Goal: Obtain resource: Obtain resource

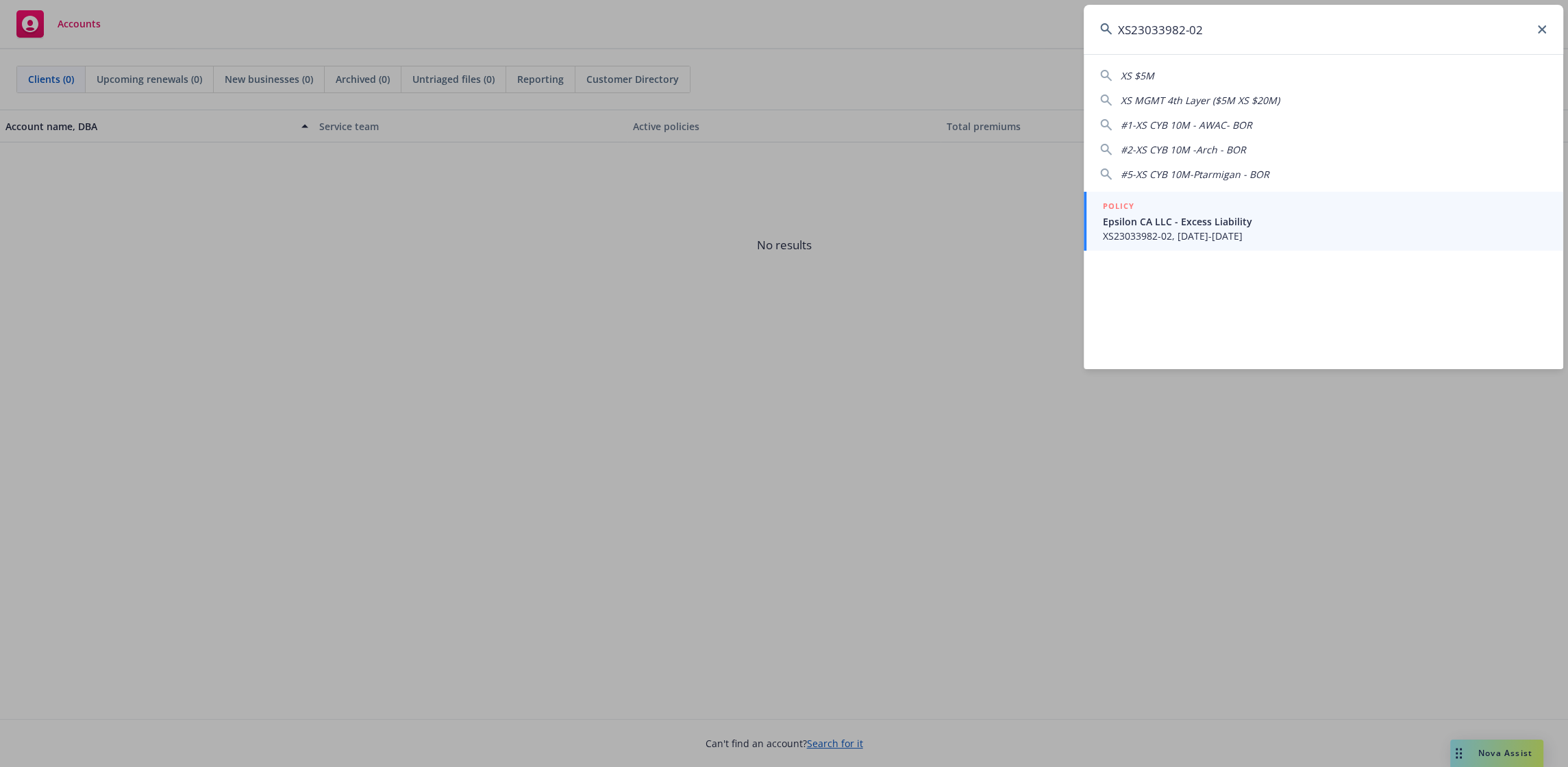
type input "XS23033982-02"
click at [1209, 226] on span "Epsilon CA LLC - Excess Liability" at bounding box center [1325, 221] width 444 height 15
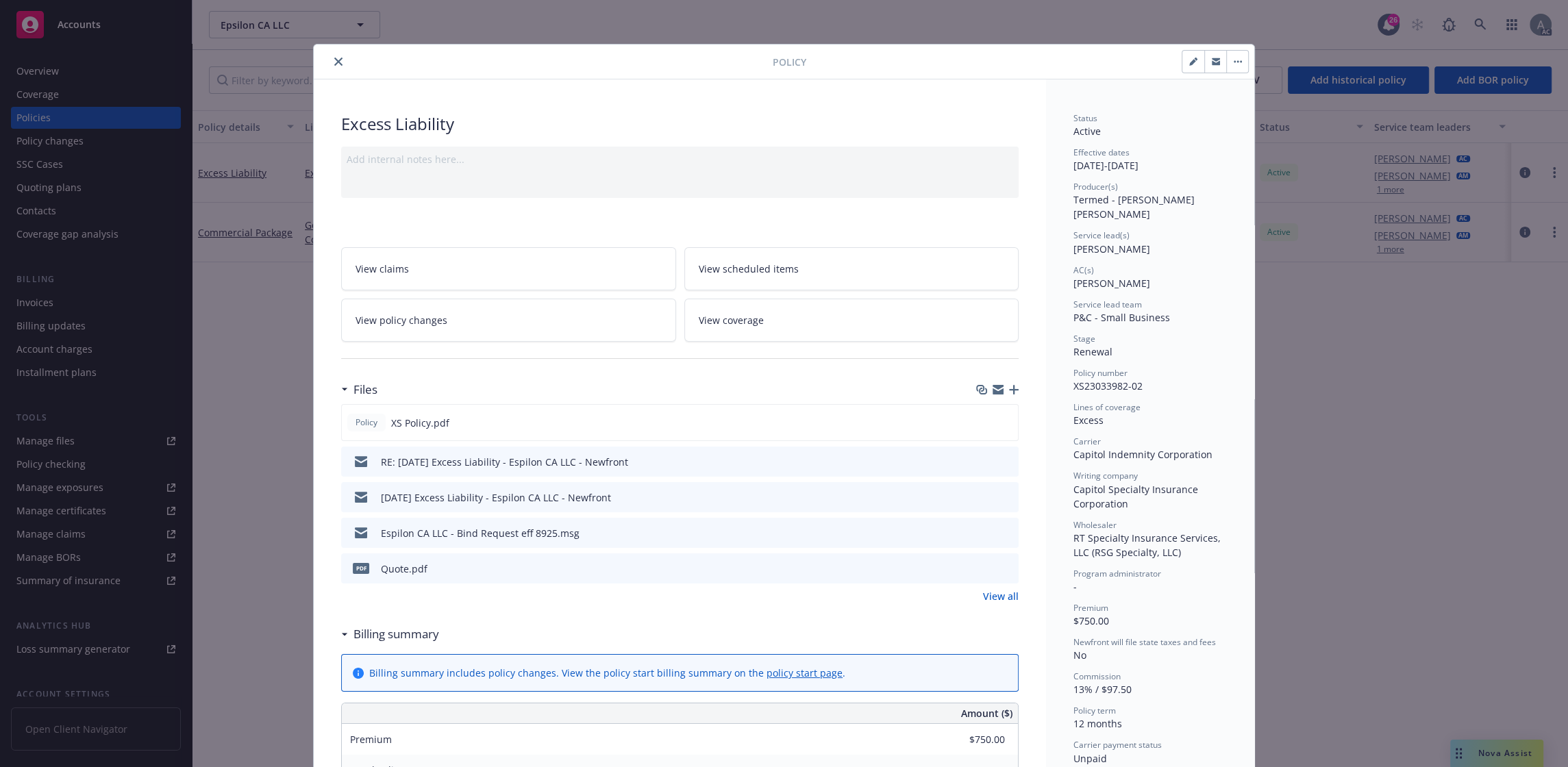
click at [730, 537] on div "Espilon CA LLC - Bind Request eff 8925.msg" at bounding box center [679, 532] width 678 height 30
click at [983, 599] on link "View all" at bounding box center [1001, 596] width 36 height 15
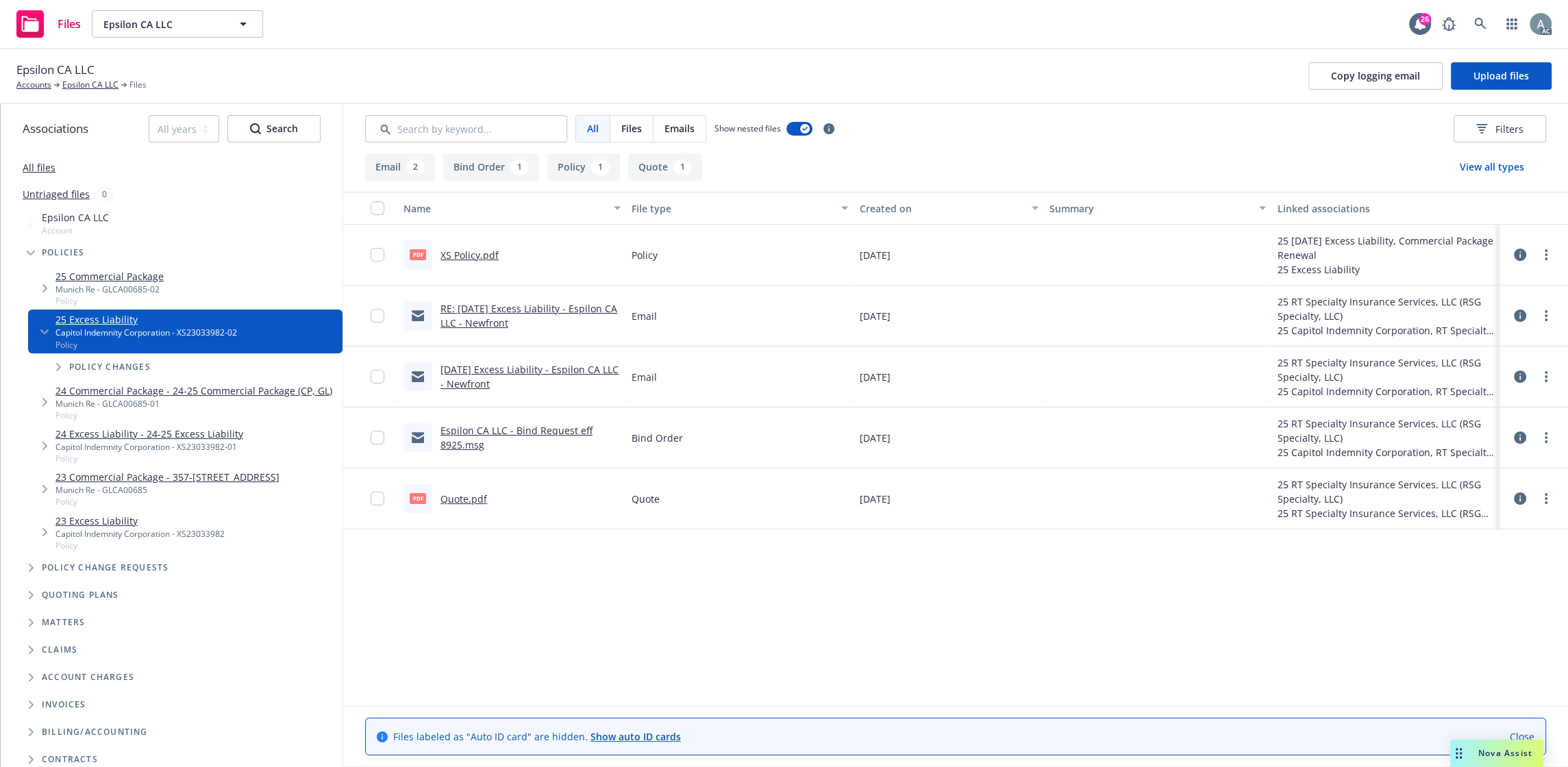
click at [468, 497] on link "Quote.pdf" at bounding box center [464, 498] width 46 height 13
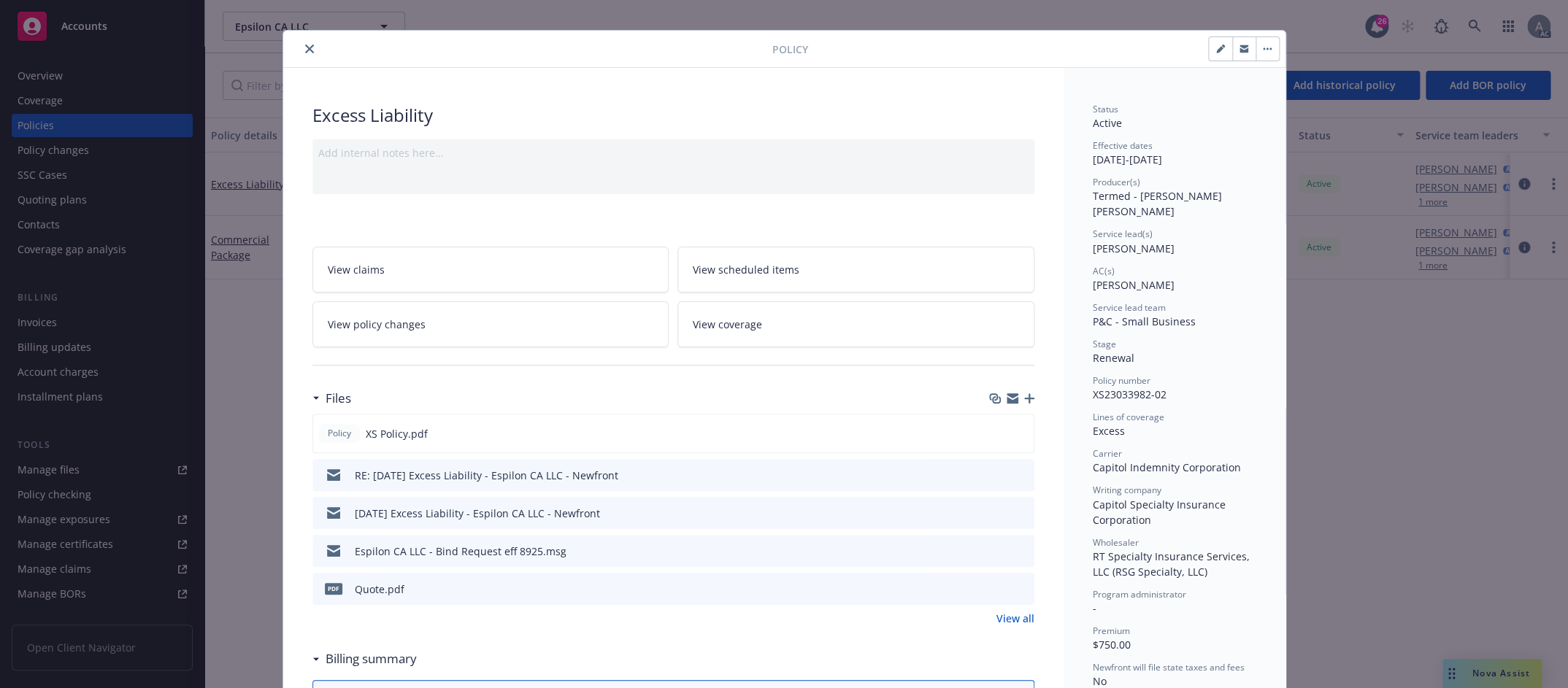
scroll to position [87, 0]
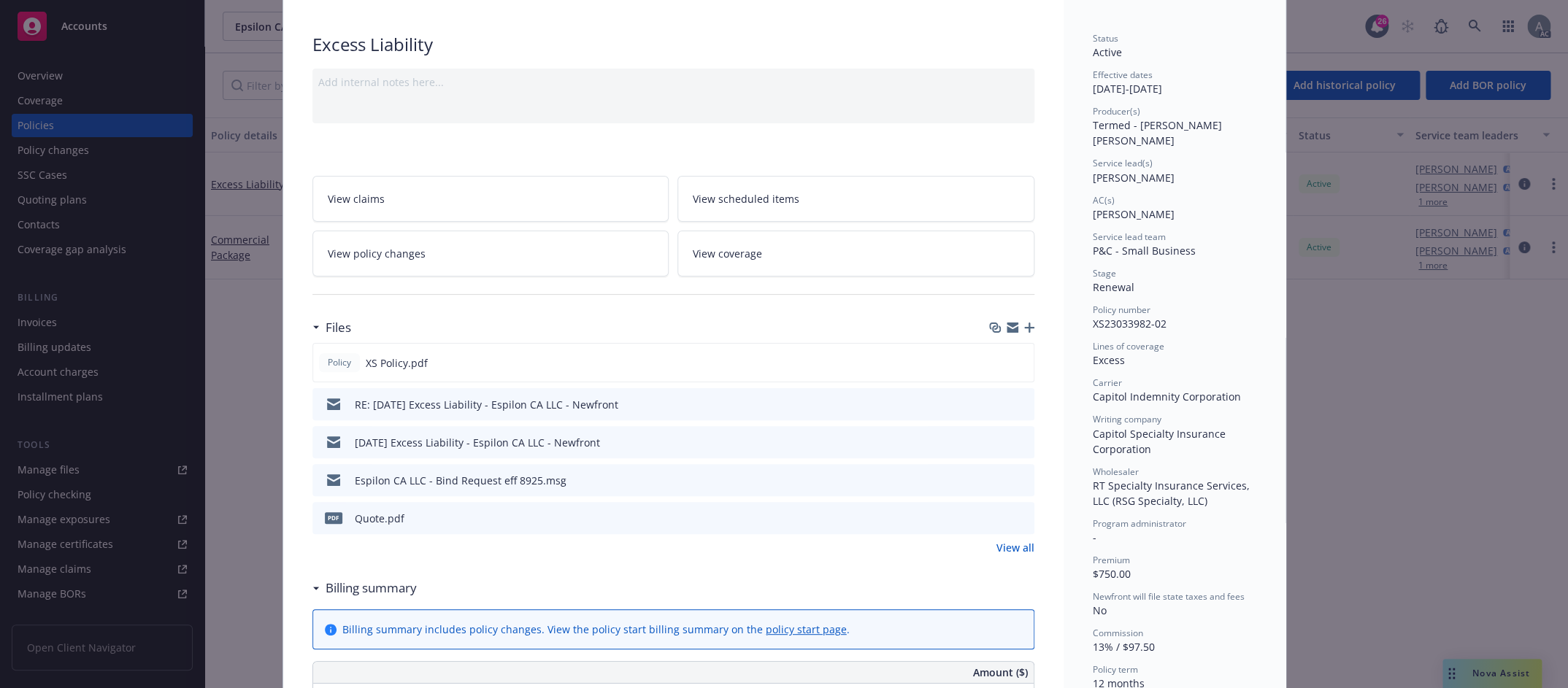
click at [1005, 544] on link "View all" at bounding box center [1015, 547] width 38 height 16
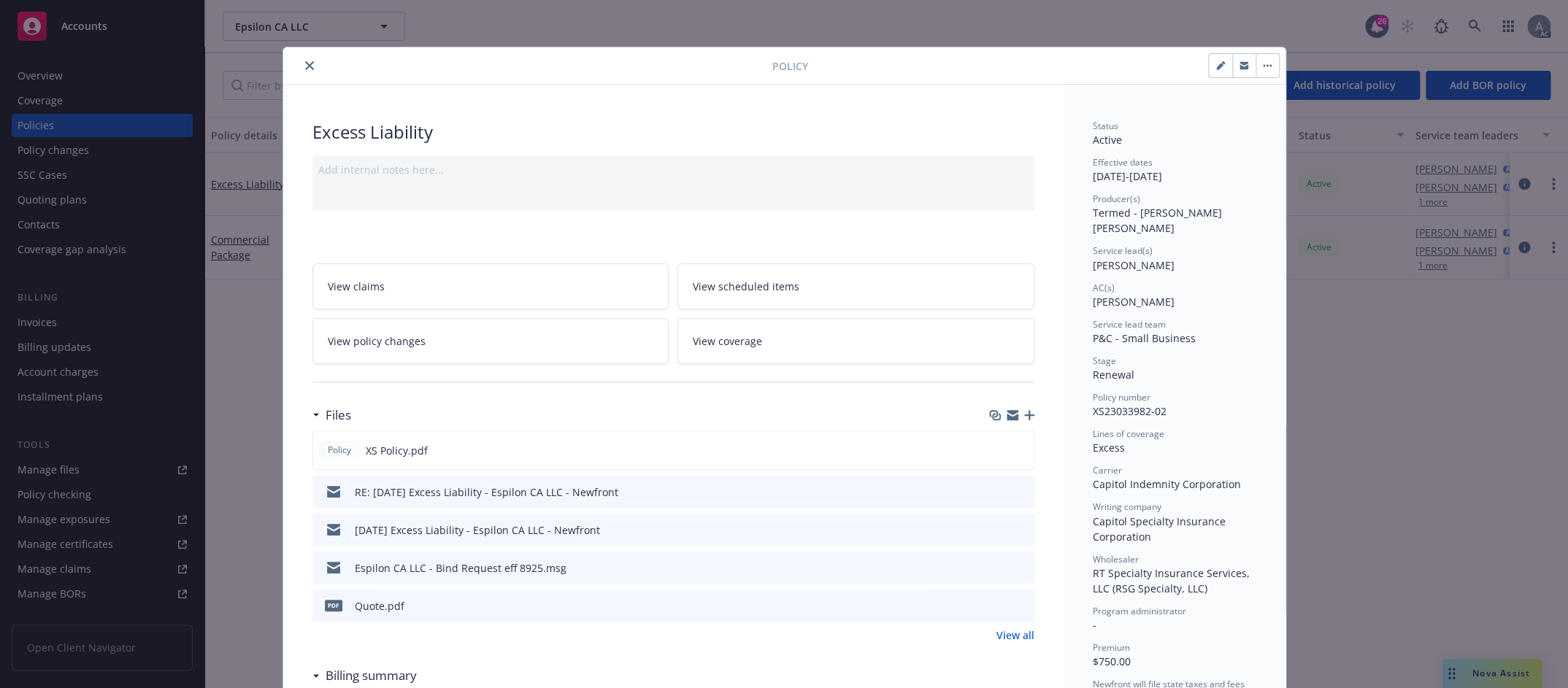
click at [305, 65] on icon "close" at bounding box center [309, 65] width 9 height 9
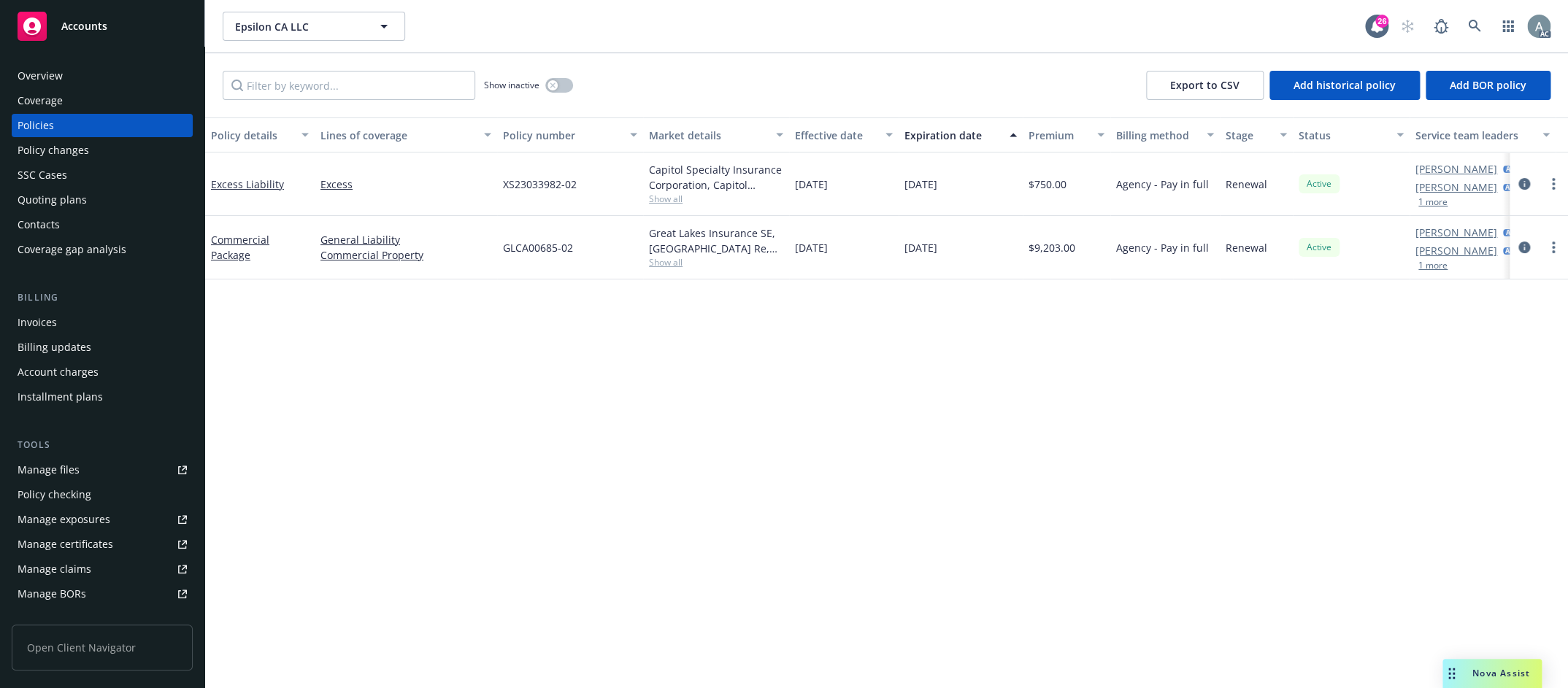
click at [75, 472] on div "Manage files" at bounding box center [48, 470] width 62 height 23
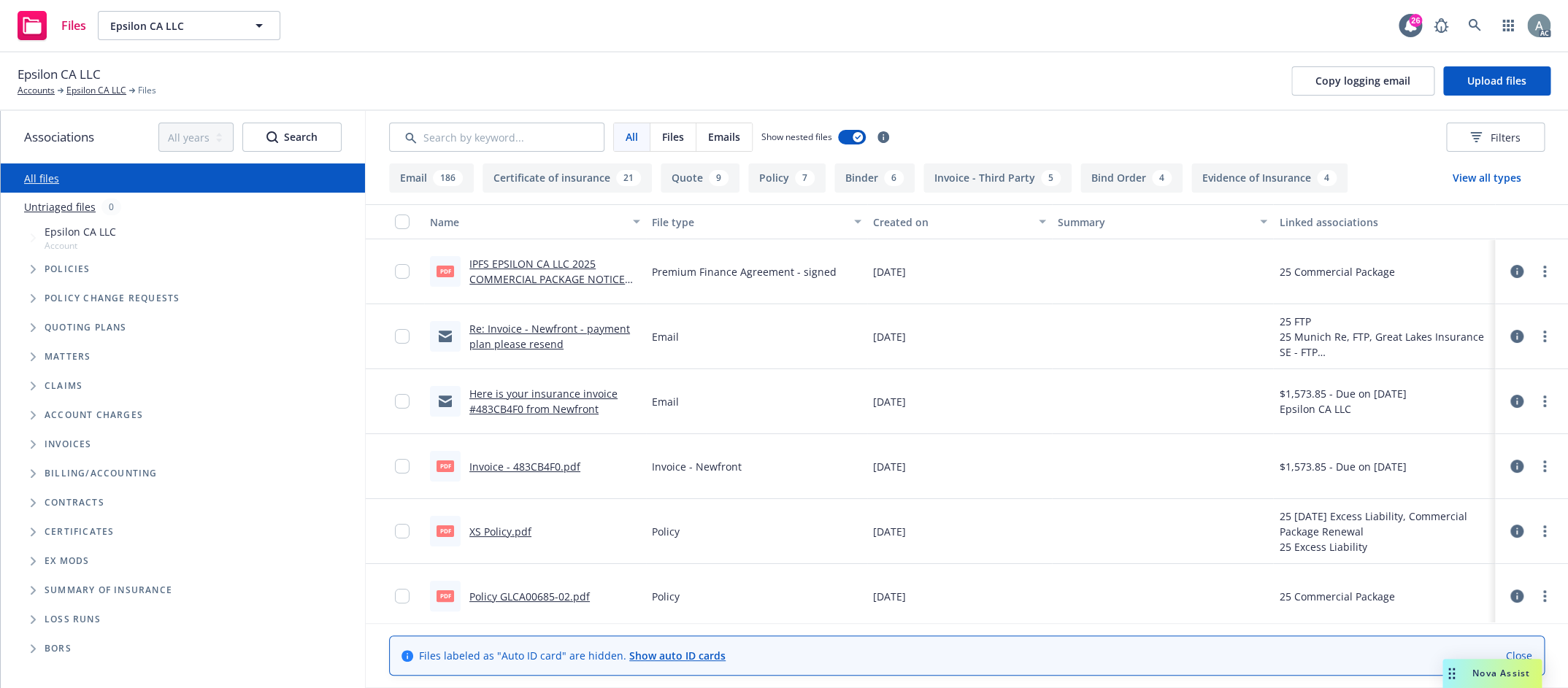
click at [975, 181] on button "Invoice - Third Party 5" at bounding box center [997, 178] width 148 height 29
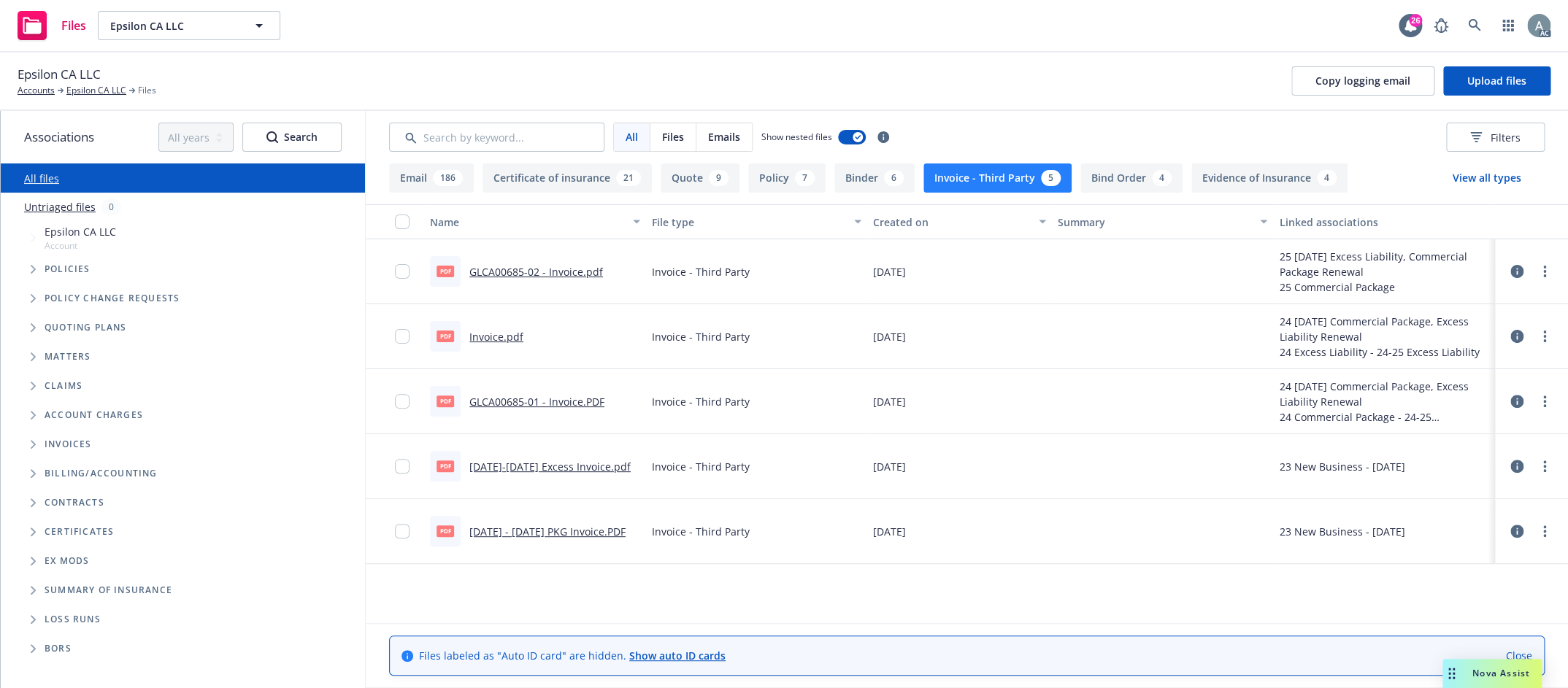
click at [550, 271] on link "GLCA00685-02 - Invoice.pdf" at bounding box center [536, 272] width 133 height 14
click at [1466, 24] on link at bounding box center [1474, 25] width 29 height 29
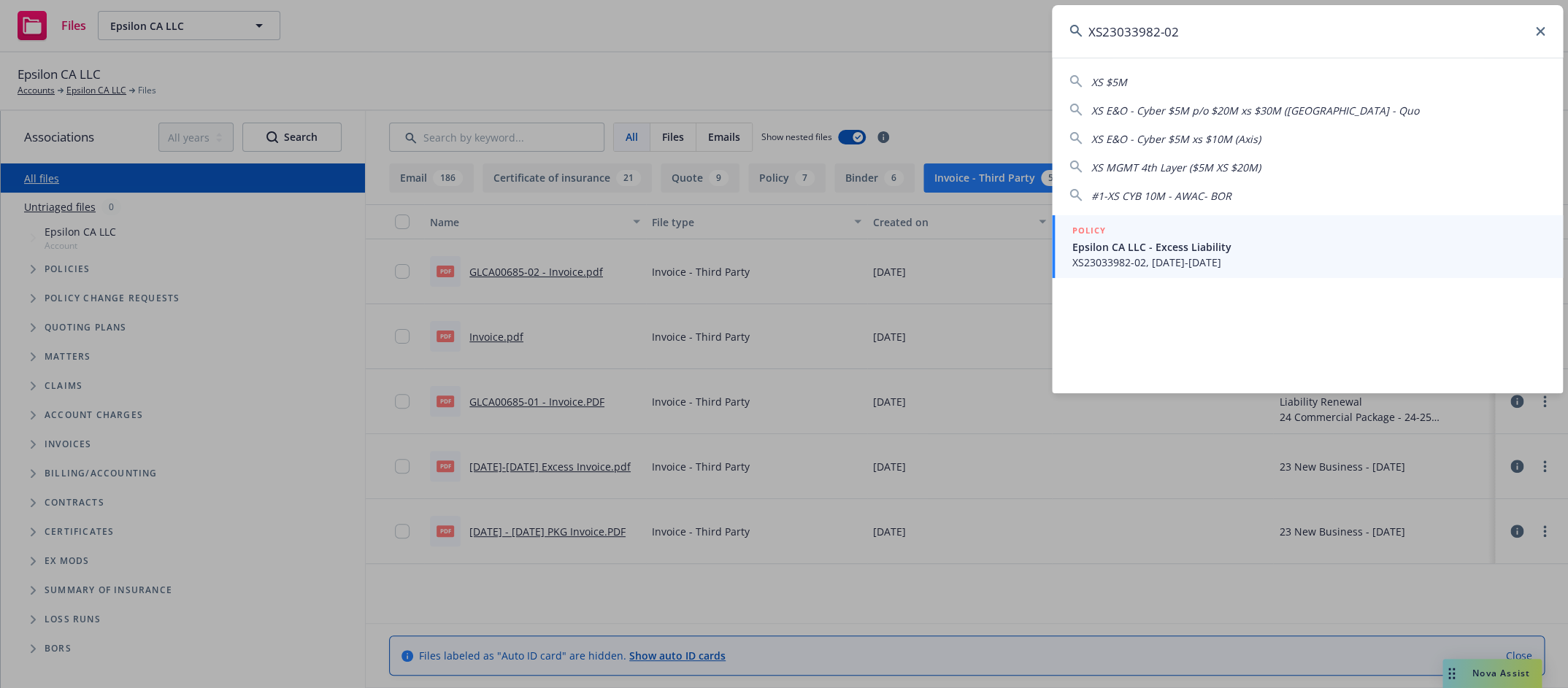
type input "XS23033982-02"
click at [1164, 253] on span "Epsilon CA LLC - Excess Liability" at bounding box center [1309, 247] width 473 height 16
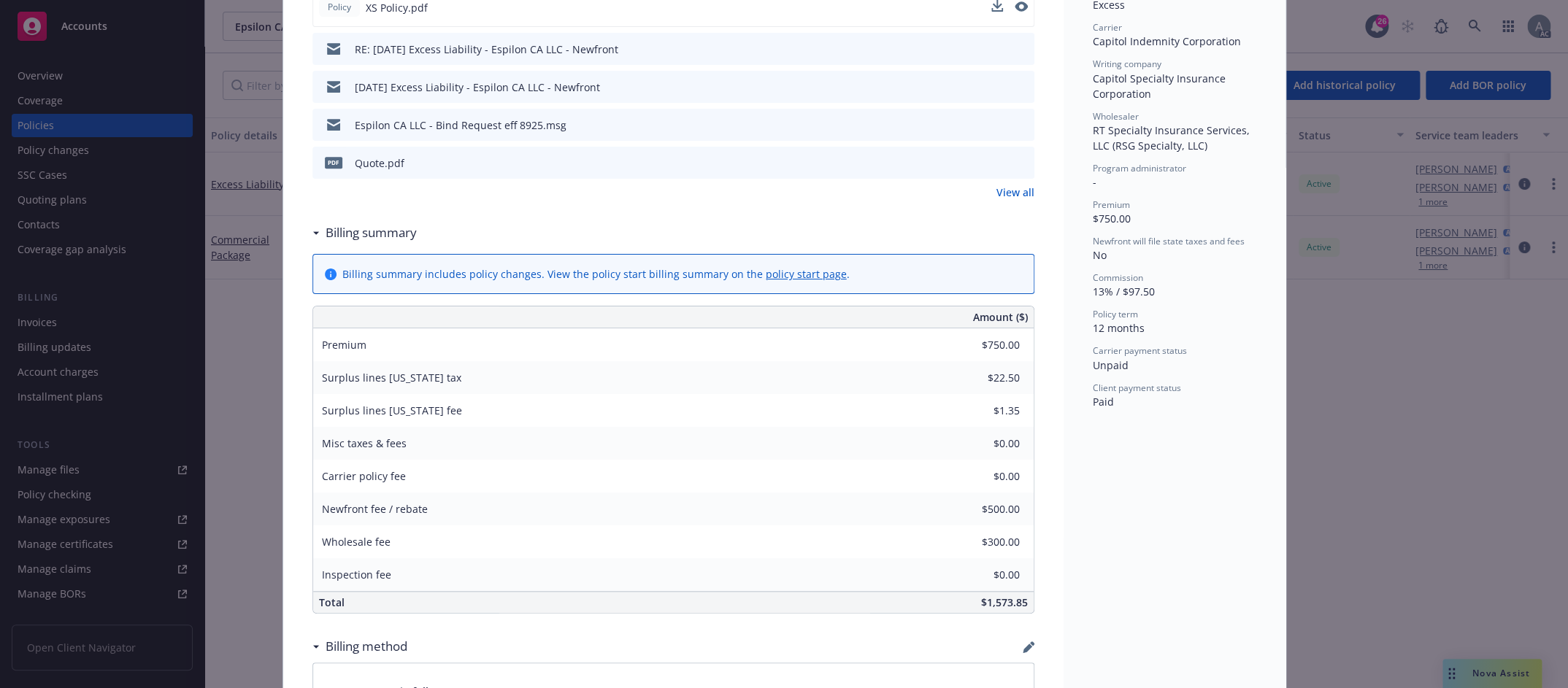
scroll to position [453, 0]
